Goal: Task Accomplishment & Management: Use online tool/utility

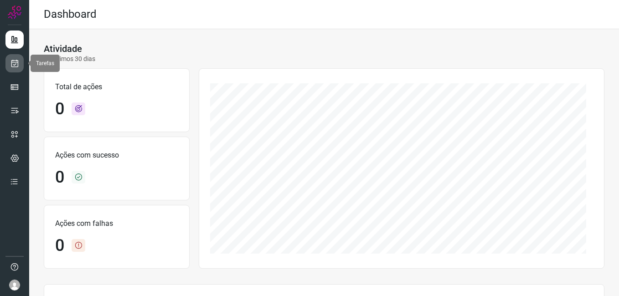
click at [15, 68] on link at bounding box center [14, 63] width 18 height 18
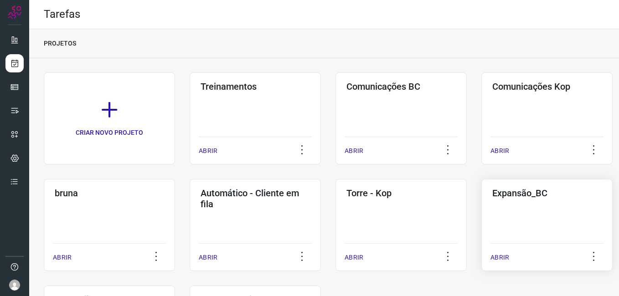
click at [532, 216] on div "Expansão_BC ABRIR" at bounding box center [546, 225] width 131 height 92
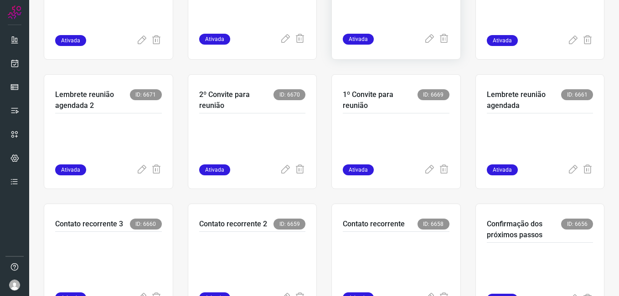
scroll to position [273, 0]
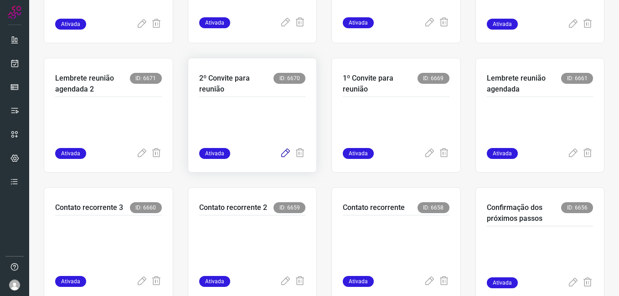
click at [281, 152] on icon at bounding box center [285, 153] width 11 height 11
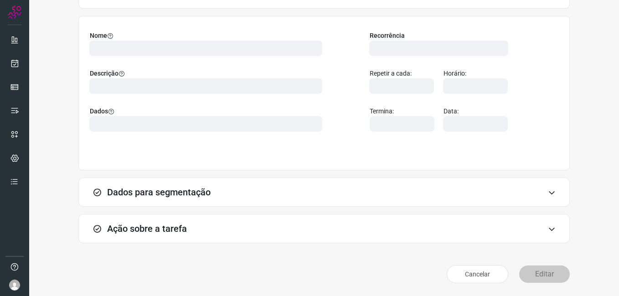
scroll to position [60, 0]
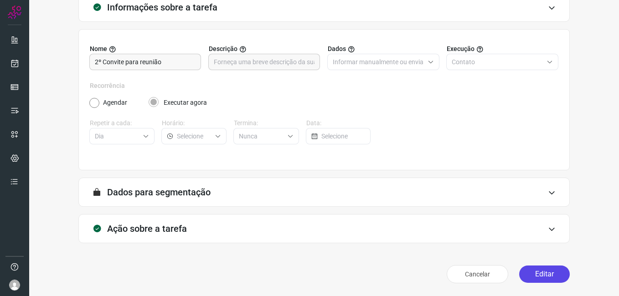
click at [525, 277] on button "Editar" at bounding box center [544, 274] width 51 height 17
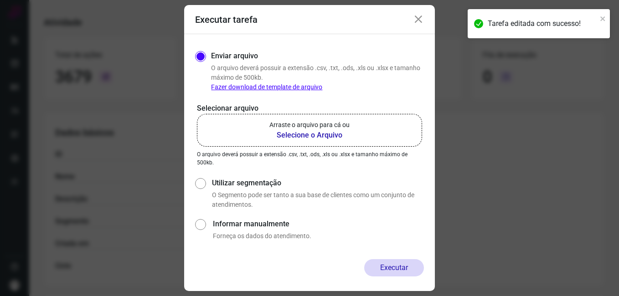
click at [298, 137] on b "Selecione o Arquivo" at bounding box center [309, 135] width 80 height 11
click at [0, 0] on input "Arraste o arquivo para cá ou Selecione o Arquivo" at bounding box center [0, 0] width 0 height 0
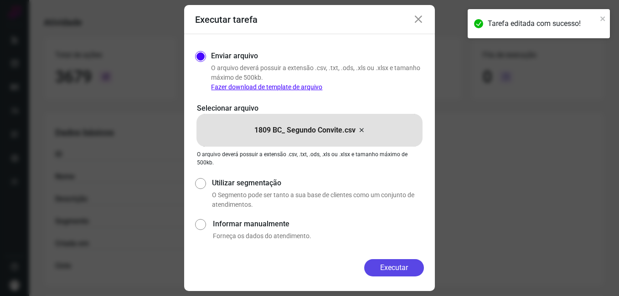
click at [371, 270] on button "Executar" at bounding box center [394, 267] width 60 height 17
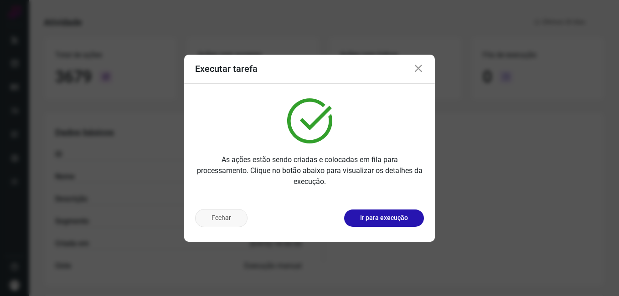
click at [237, 221] on button "Fechar" at bounding box center [221, 218] width 52 height 18
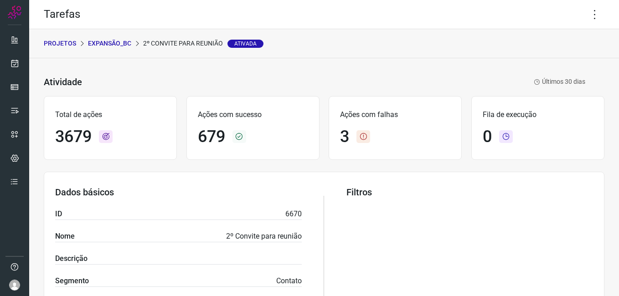
click at [103, 40] on p "Expansão_BC" at bounding box center [109, 44] width 43 height 10
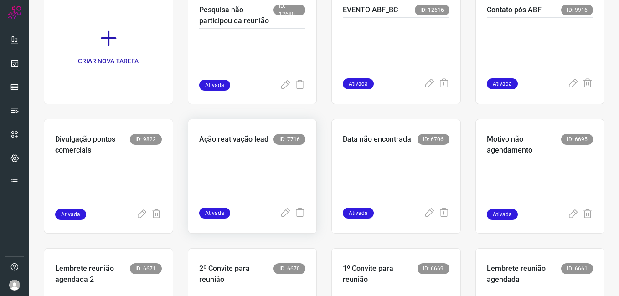
scroll to position [319, 0]
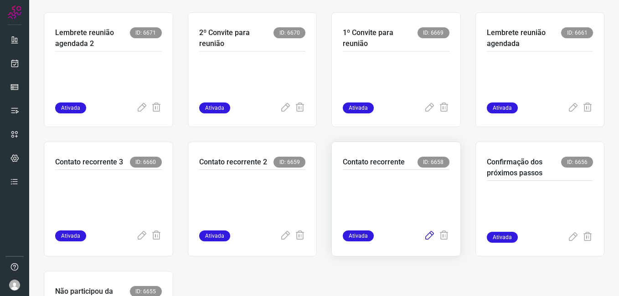
click at [424, 238] on icon at bounding box center [429, 236] width 11 height 11
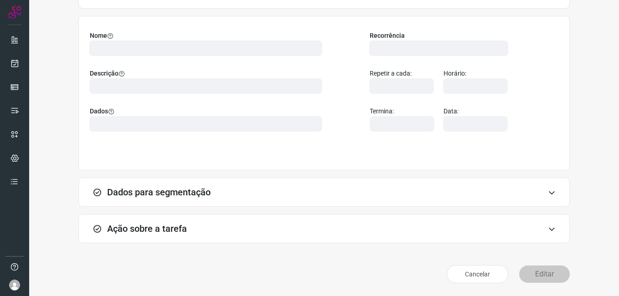
scroll to position [60, 0]
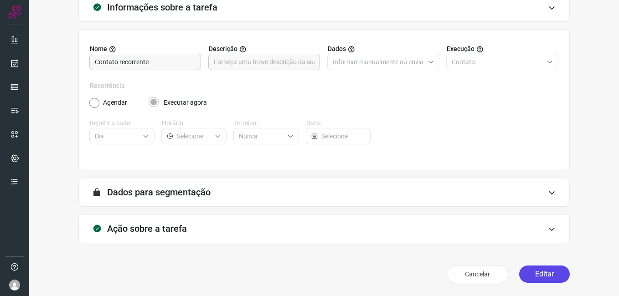
click at [528, 277] on button "Editar" at bounding box center [544, 274] width 51 height 17
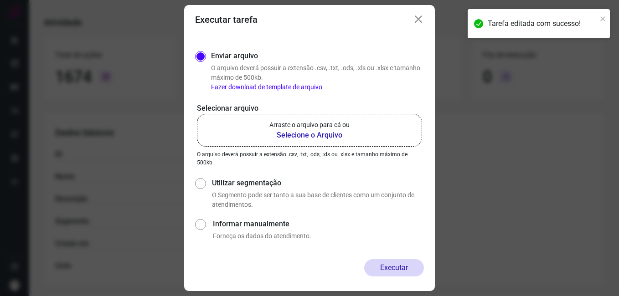
click at [310, 137] on b "Selecione o Arquivo" at bounding box center [309, 135] width 80 height 11
click at [0, 0] on input "Arraste o arquivo para cá ou Selecione o Arquivo" at bounding box center [0, 0] width 0 height 0
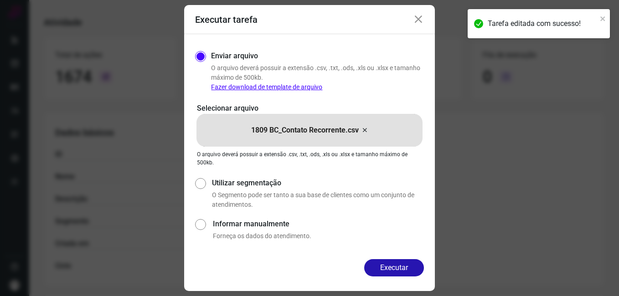
click at [416, 25] on icon at bounding box center [418, 19] width 11 height 11
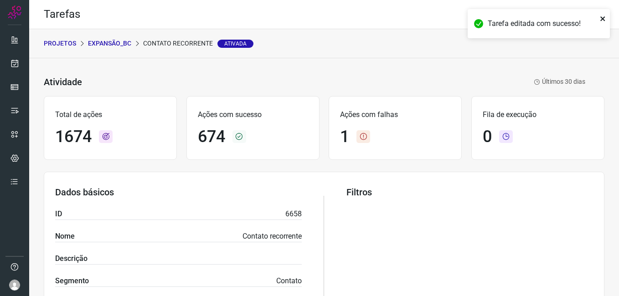
click at [601, 21] on icon "close" at bounding box center [602, 18] width 5 height 5
click at [585, 19] on icon at bounding box center [594, 14] width 19 height 19
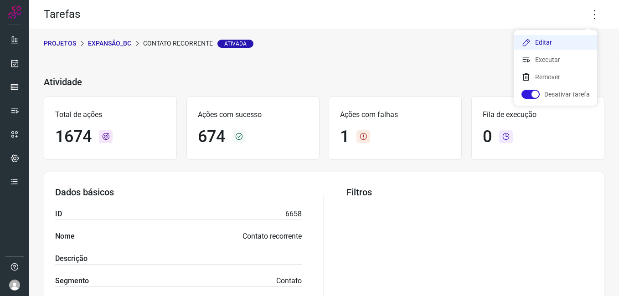
click at [540, 43] on li "Editar" at bounding box center [555, 42] width 83 height 15
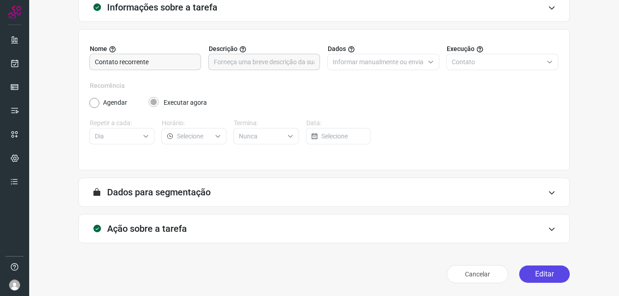
scroll to position [60, 0]
click at [523, 271] on button "Editar" at bounding box center [544, 274] width 51 height 17
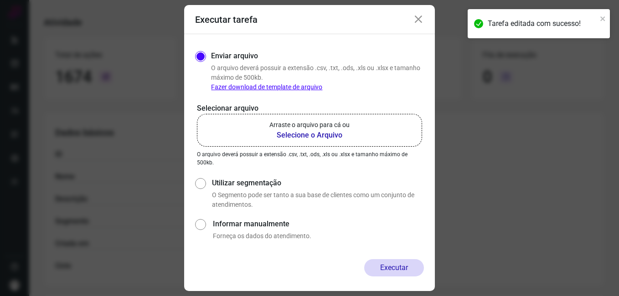
click at [311, 135] on b "Selecione o Arquivo" at bounding box center [309, 135] width 80 height 11
click at [0, 0] on input "Arraste o arquivo para cá ou Selecione o Arquivo" at bounding box center [0, 0] width 0 height 0
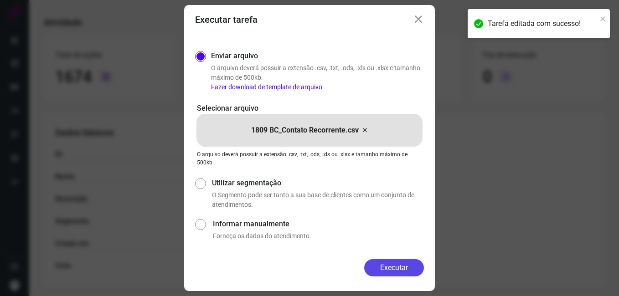
click at [368, 266] on button "Executar" at bounding box center [394, 267] width 60 height 17
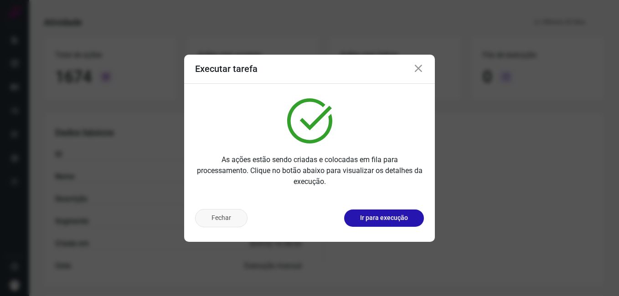
click at [229, 227] on button "Fechar" at bounding box center [221, 218] width 52 height 18
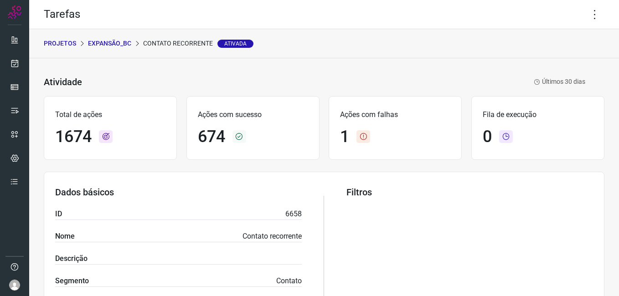
click at [118, 41] on p "Expansão_BC" at bounding box center [109, 44] width 43 height 10
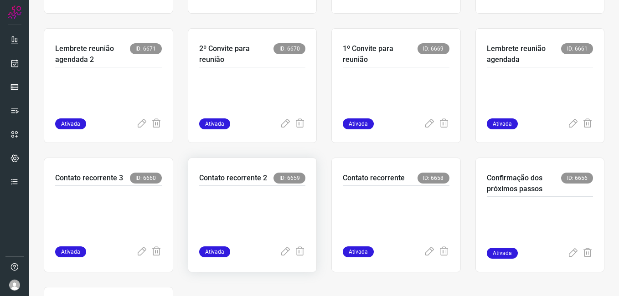
scroll to position [319, 0]
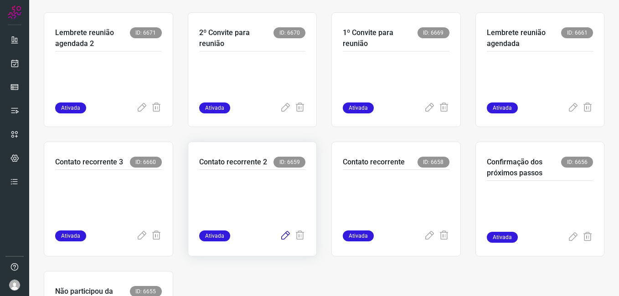
click at [281, 233] on icon at bounding box center [285, 236] width 11 height 11
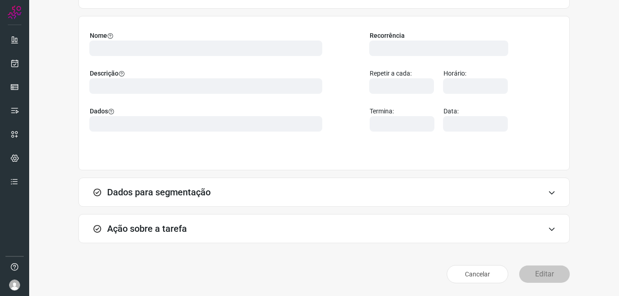
scroll to position [60, 0]
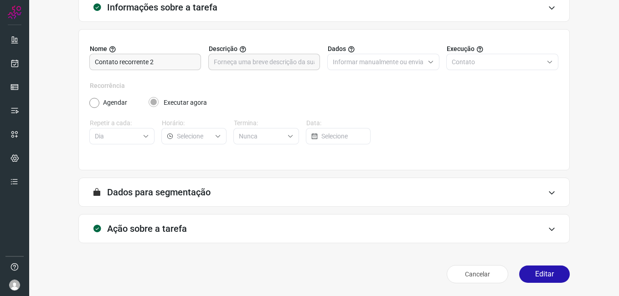
click at [529, 272] on button "Editar" at bounding box center [544, 274] width 51 height 17
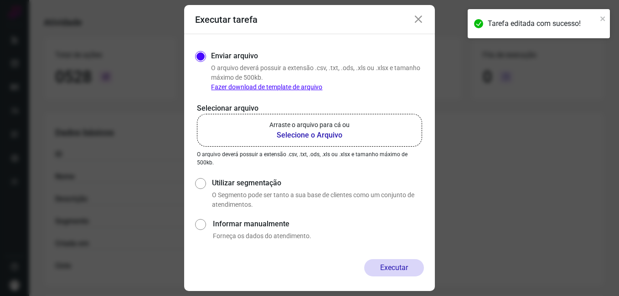
click at [288, 136] on b "Selecione o Arquivo" at bounding box center [309, 135] width 80 height 11
click at [0, 0] on input "Arraste o arquivo para cá ou Selecione o Arquivo" at bounding box center [0, 0] width 0 height 0
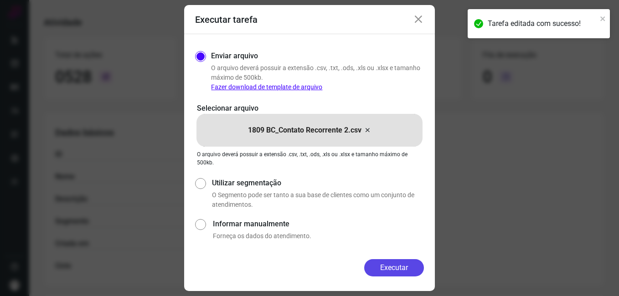
click at [366, 262] on button "Executar" at bounding box center [394, 267] width 60 height 17
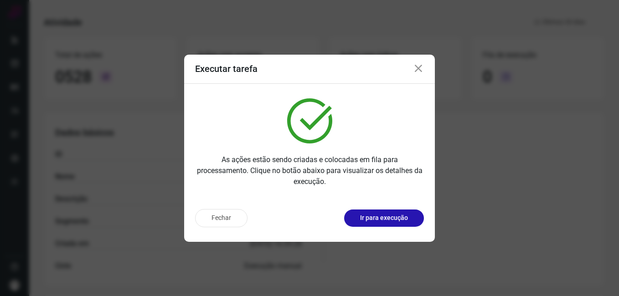
click at [222, 221] on button "Fechar" at bounding box center [221, 218] width 52 height 18
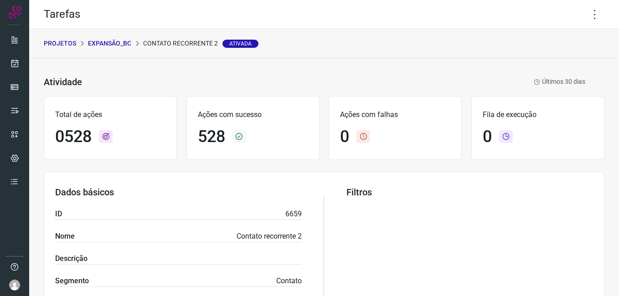
click at [125, 43] on p "Expansão_BC" at bounding box center [109, 44] width 43 height 10
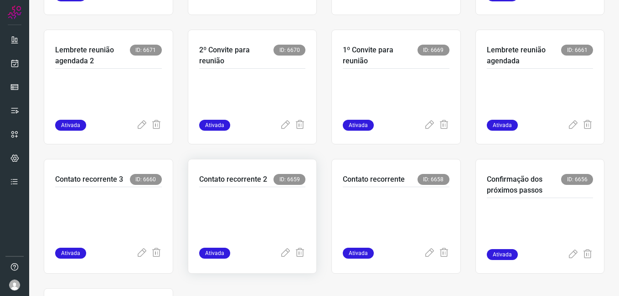
scroll to position [317, 0]
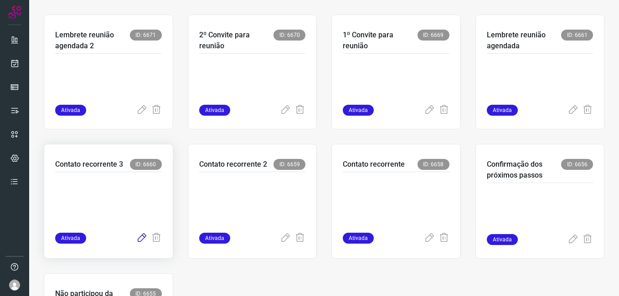
click at [141, 237] on icon at bounding box center [141, 238] width 11 height 11
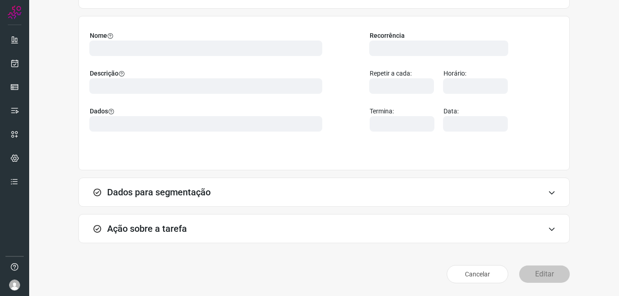
scroll to position [60, 0]
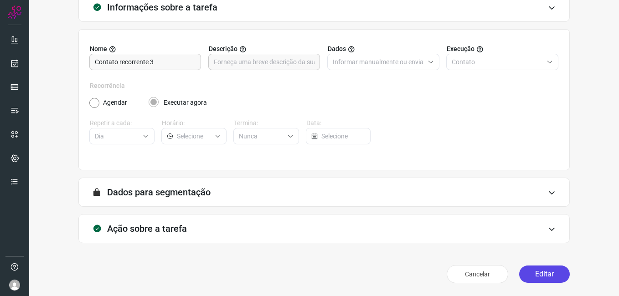
click at [531, 281] on button "Editar" at bounding box center [544, 274] width 51 height 17
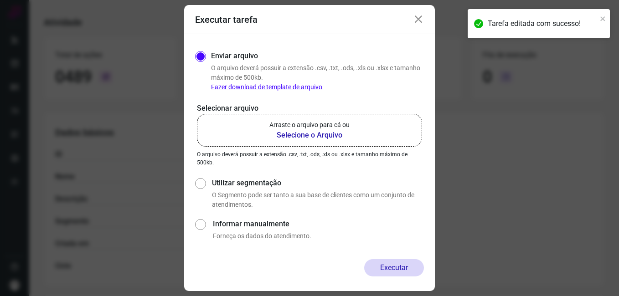
click at [296, 133] on b "Selecione o Arquivo" at bounding box center [309, 135] width 80 height 11
click at [0, 0] on input "Arraste o arquivo para cá ou Selecione o Arquivo" at bounding box center [0, 0] width 0 height 0
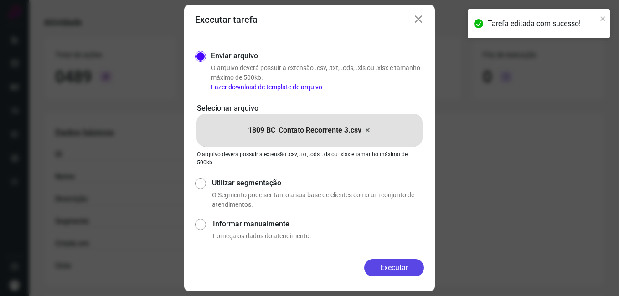
click at [375, 270] on button "Executar" at bounding box center [394, 267] width 60 height 17
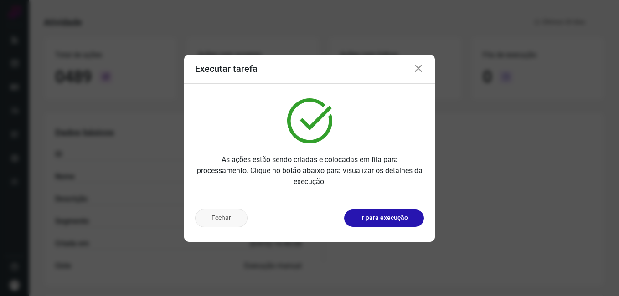
click at [216, 221] on button "Fechar" at bounding box center [221, 218] width 52 height 18
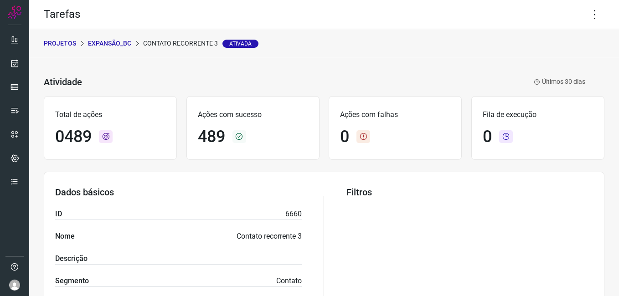
click at [117, 46] on p "Expansão_BC" at bounding box center [109, 44] width 43 height 10
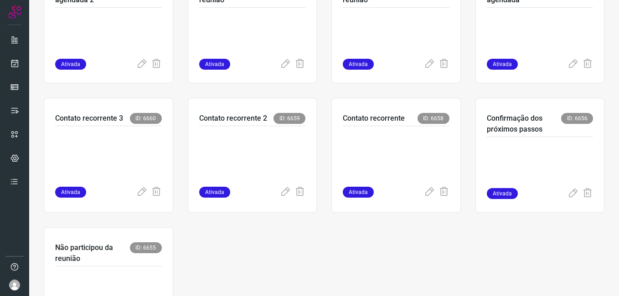
scroll to position [432, 0]
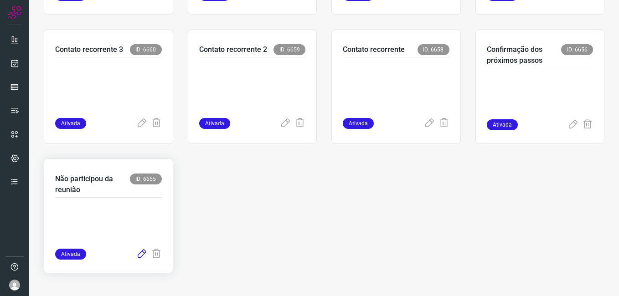
click at [136, 256] on icon at bounding box center [141, 254] width 11 height 11
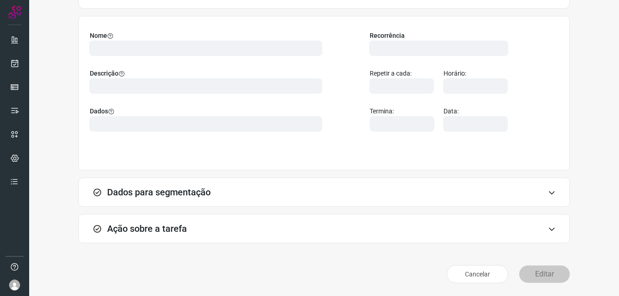
scroll to position [60, 0]
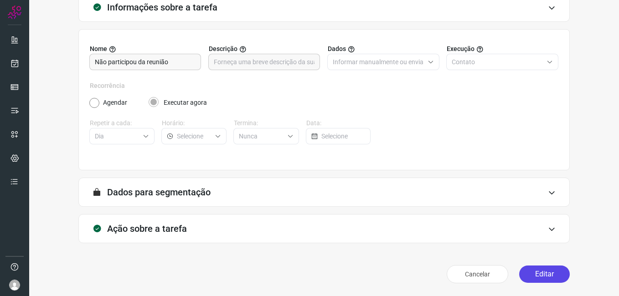
click at [533, 268] on button "Editar" at bounding box center [544, 274] width 51 height 17
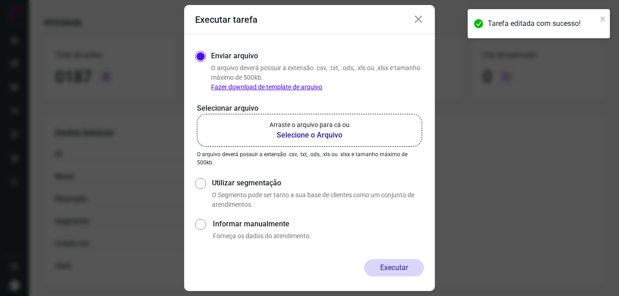
click at [302, 138] on b "Selecione o Arquivo" at bounding box center [309, 135] width 80 height 11
click at [0, 0] on input "Arraste o arquivo para cá ou Selecione o Arquivo" at bounding box center [0, 0] width 0 height 0
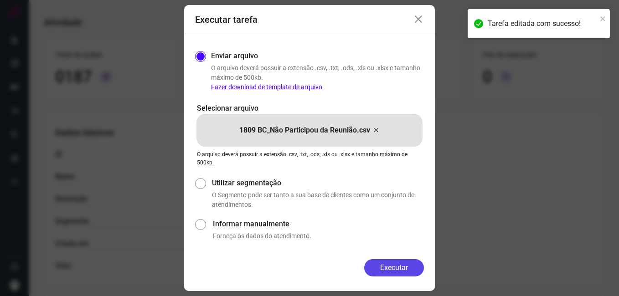
click at [379, 268] on button "Executar" at bounding box center [394, 267] width 60 height 17
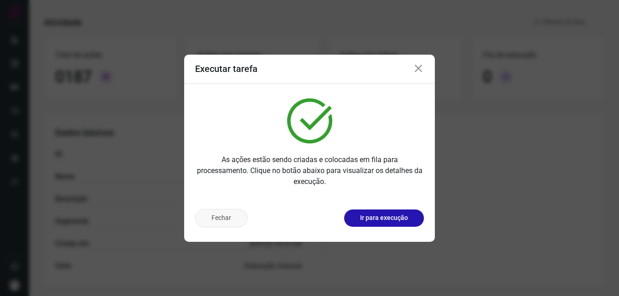
click at [229, 225] on button "Fechar" at bounding box center [221, 218] width 52 height 18
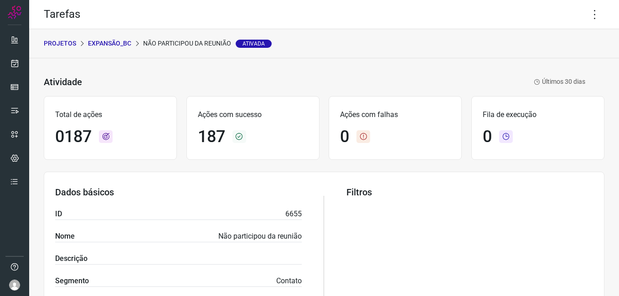
click at [109, 39] on p "Expansão_BC" at bounding box center [109, 44] width 43 height 10
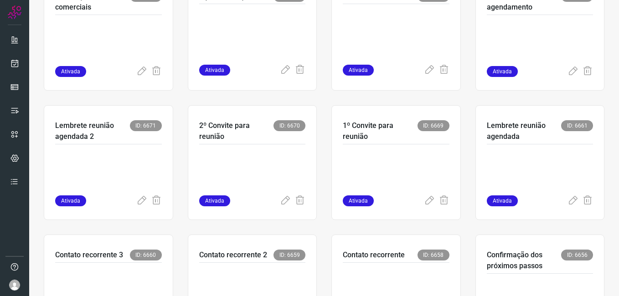
scroll to position [273, 0]
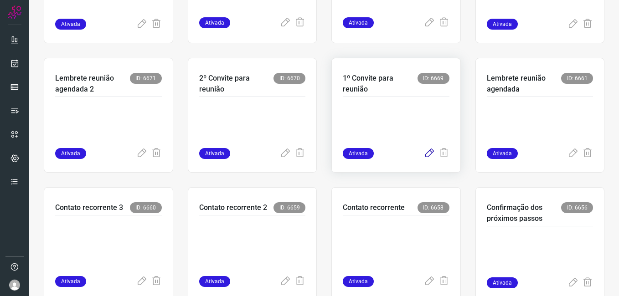
click at [424, 153] on icon at bounding box center [429, 153] width 11 height 11
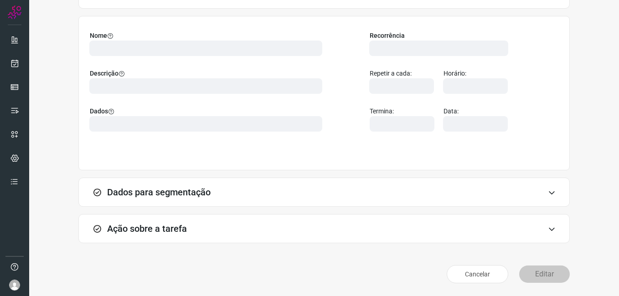
scroll to position [60, 0]
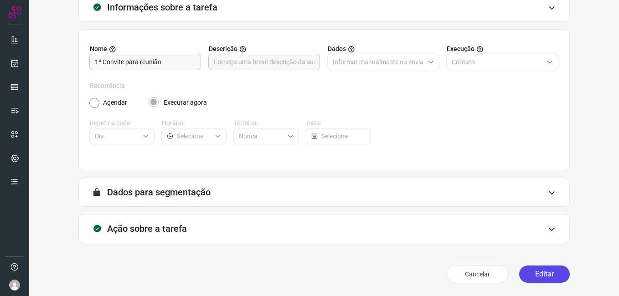
click at [529, 272] on button "Editar" at bounding box center [544, 274] width 51 height 17
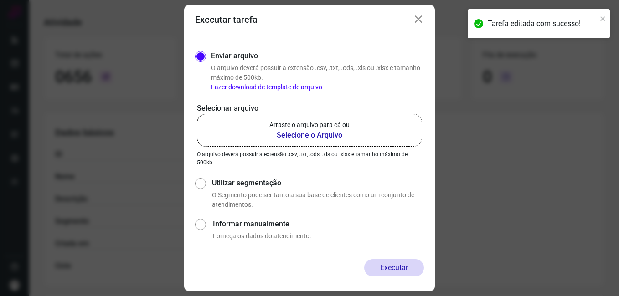
click at [298, 136] on b "Selecione o Arquivo" at bounding box center [309, 135] width 80 height 11
click at [0, 0] on input "Arraste o arquivo para cá ou Selecione o Arquivo" at bounding box center [0, 0] width 0 height 0
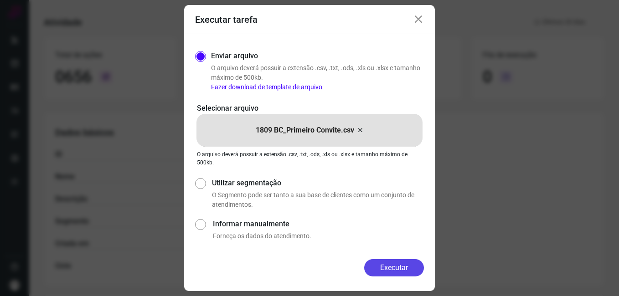
click at [381, 270] on button "Executar" at bounding box center [394, 267] width 60 height 17
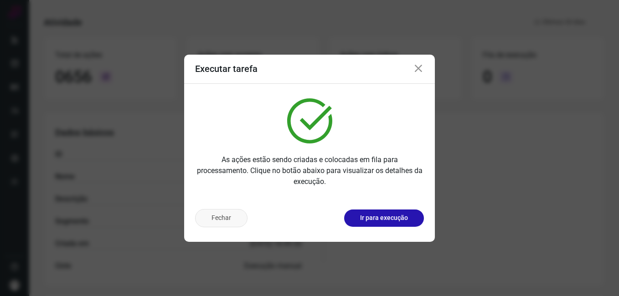
click at [211, 212] on button "Fechar" at bounding box center [221, 218] width 52 height 18
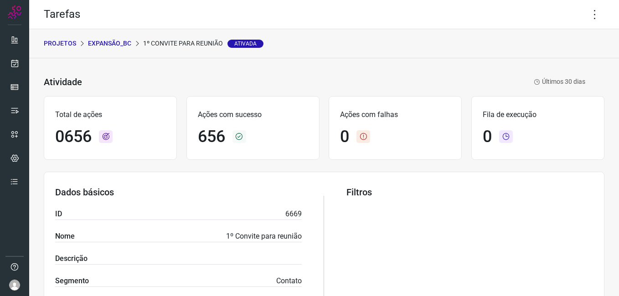
click at [110, 42] on p "Expansão_BC" at bounding box center [109, 44] width 43 height 10
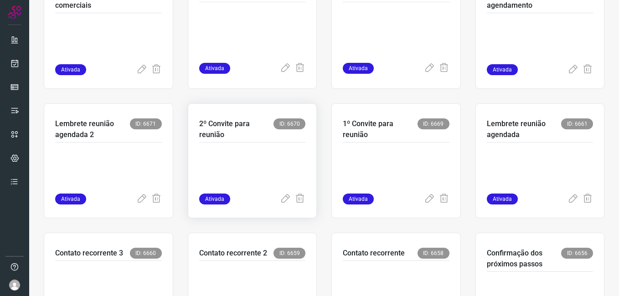
click at [276, 149] on p at bounding box center [252, 171] width 107 height 46
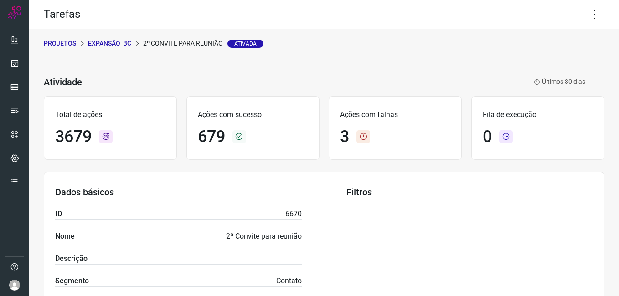
click at [113, 47] on p "Expansão_BC" at bounding box center [109, 44] width 43 height 10
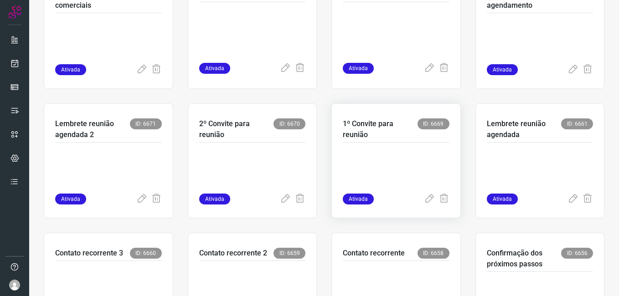
click at [344, 163] on p at bounding box center [396, 171] width 107 height 46
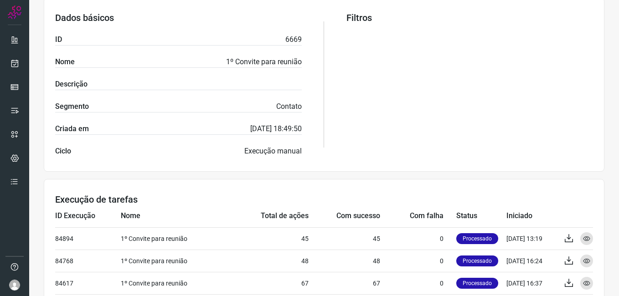
click at [354, 62] on div "Filtros" at bounding box center [469, 84] width 247 height 144
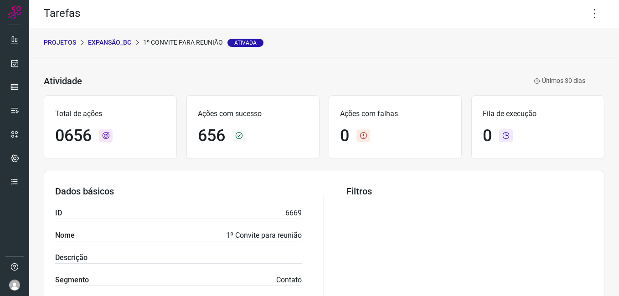
scroll to position [0, 0]
click at [125, 42] on p "Expansão_BC" at bounding box center [109, 44] width 43 height 10
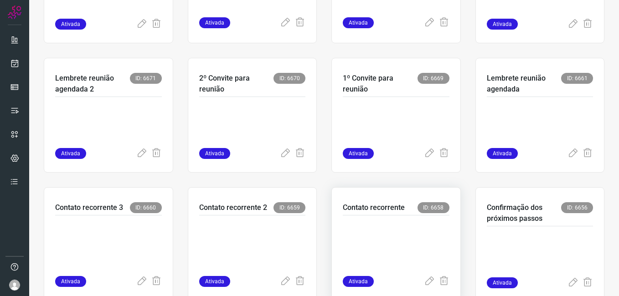
click at [357, 224] on p at bounding box center [396, 244] width 107 height 46
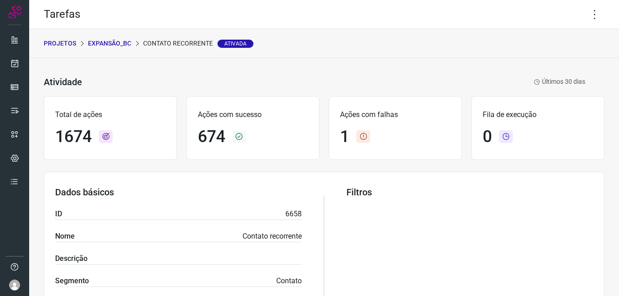
click at [112, 45] on p "Expansão_BC" at bounding box center [109, 44] width 43 height 10
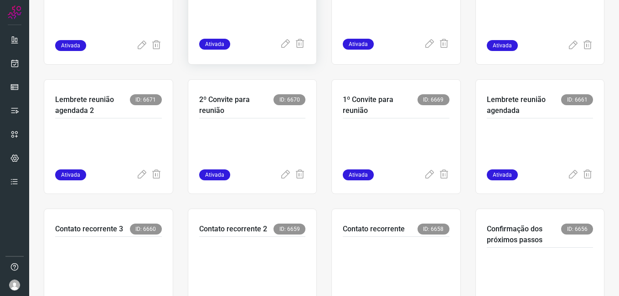
scroll to position [273, 0]
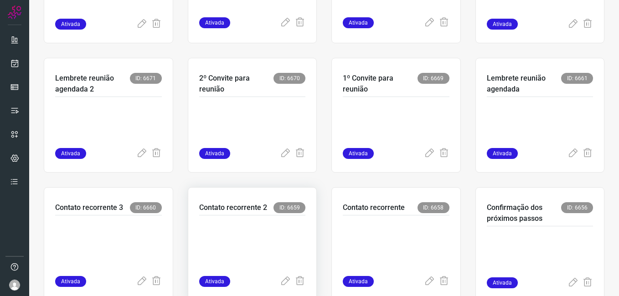
click at [255, 235] on p at bounding box center [252, 244] width 107 height 46
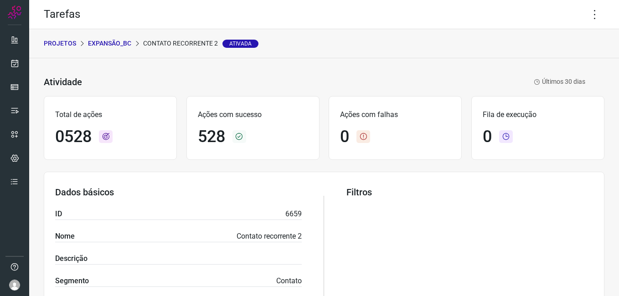
click at [104, 45] on p "Expansão_BC" at bounding box center [109, 44] width 43 height 10
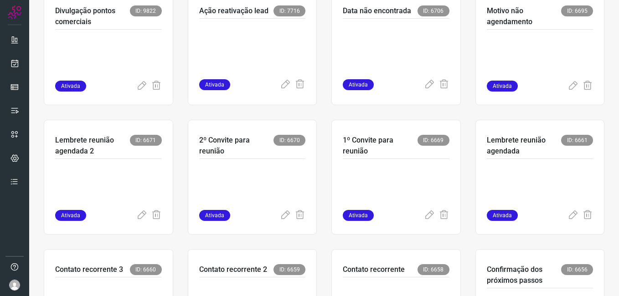
scroll to position [273, 0]
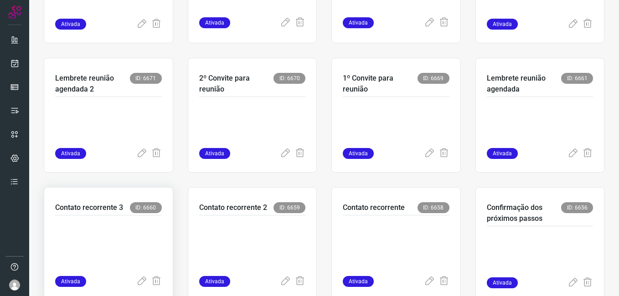
click at [148, 233] on p at bounding box center [108, 244] width 107 height 46
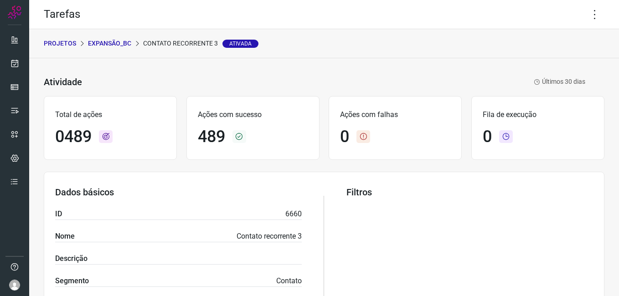
click at [110, 45] on p "Expansão_BC" at bounding box center [109, 44] width 43 height 10
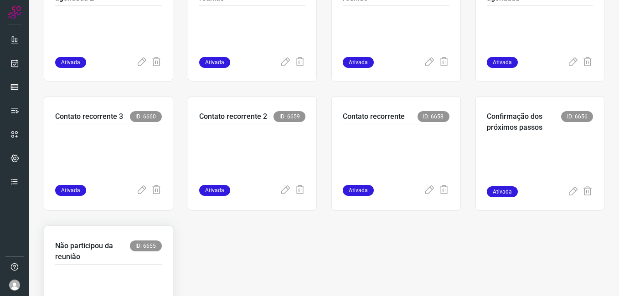
click at [111, 258] on p "Não participou da reunião" at bounding box center [92, 252] width 75 height 22
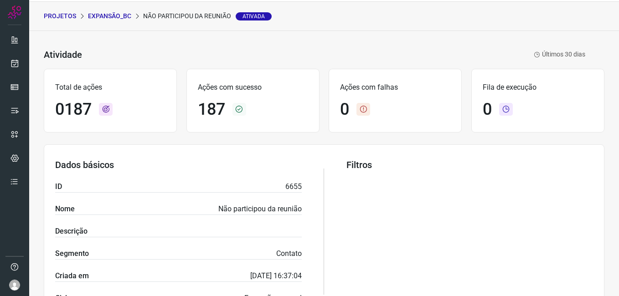
scroll to position [9, 0]
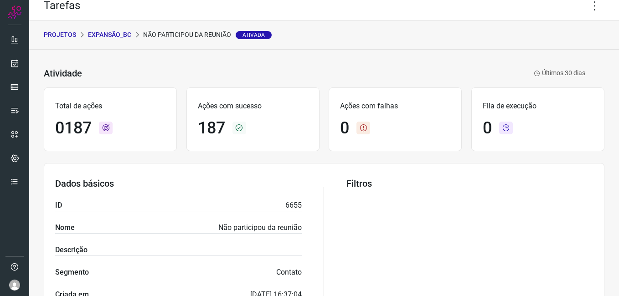
click at [105, 34] on p "Expansão_BC" at bounding box center [109, 35] width 43 height 10
